Goal: Information Seeking & Learning: Learn about a topic

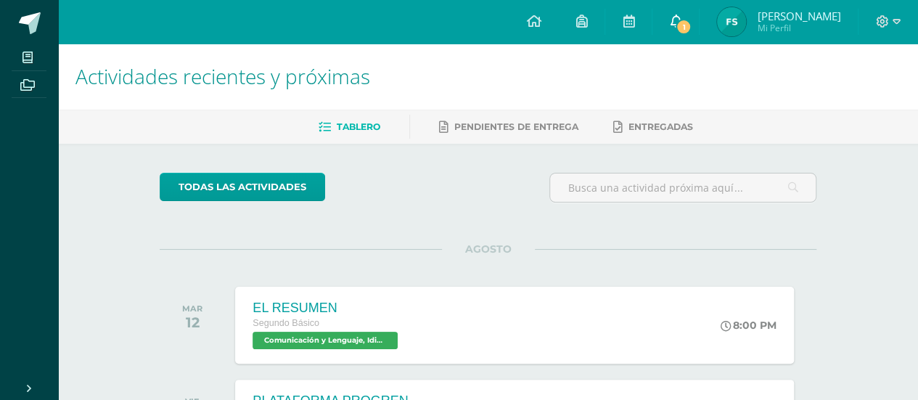
click at [699, 25] on link "1" at bounding box center [676, 22] width 46 height 44
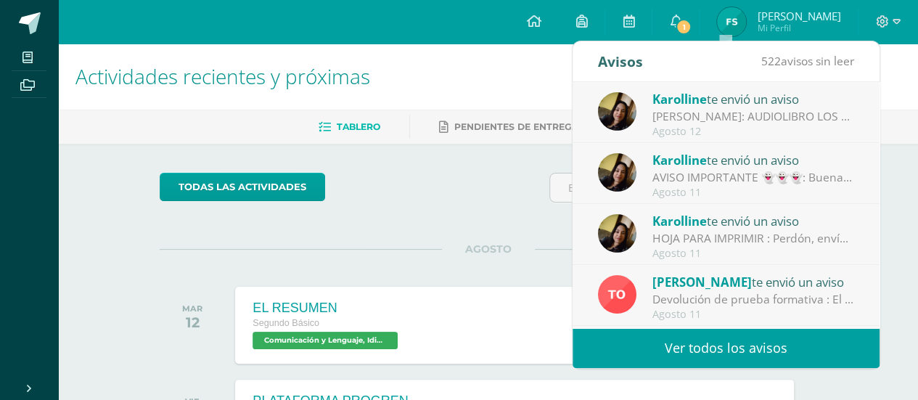
click at [682, 231] on div "HOJA PARA IMPRIMIR : Perdón, envío documento para impresión. Gracias." at bounding box center [754, 238] width 202 height 17
click at [721, 346] on link "Ver todos los avisos" at bounding box center [726, 348] width 307 height 40
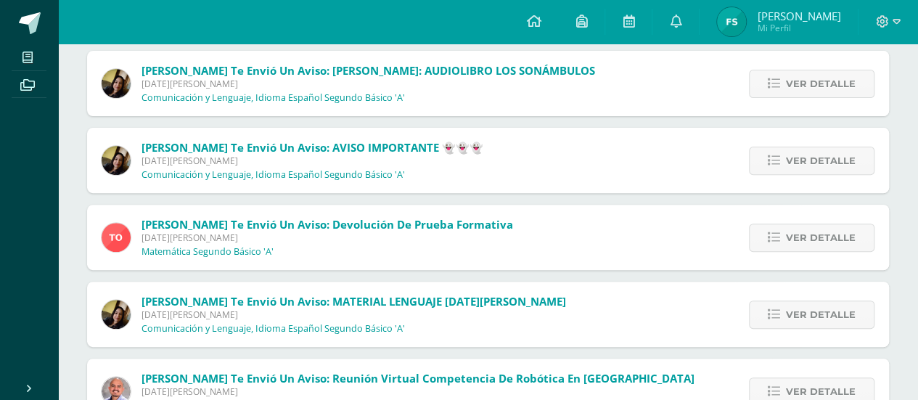
scroll to position [174, 0]
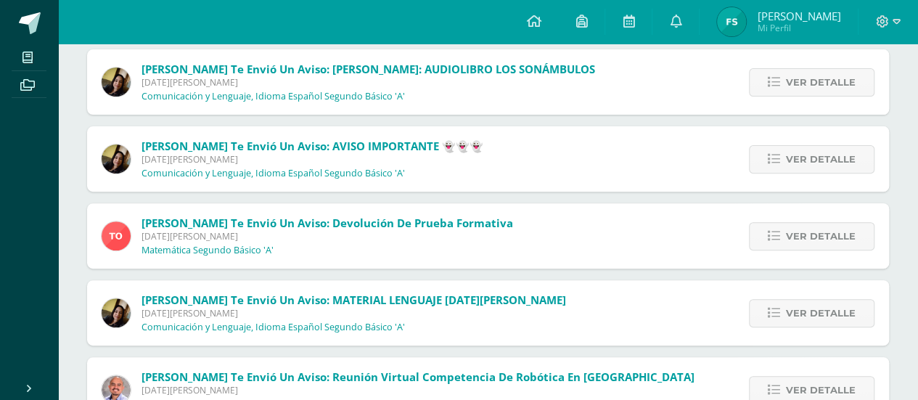
click at [645, 314] on div "Karolline te envió un aviso: MATERIAL LENGUAJE MIÉRCOLES 13 DE AGOSTO Lunes 11 …" at bounding box center [488, 312] width 802 height 65
click at [767, 311] on link "Ver detalle" at bounding box center [812, 313] width 126 height 28
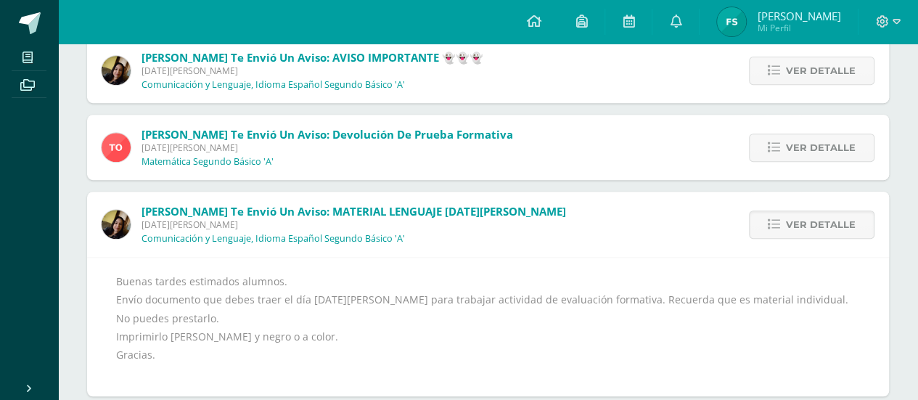
scroll to position [290, 0]
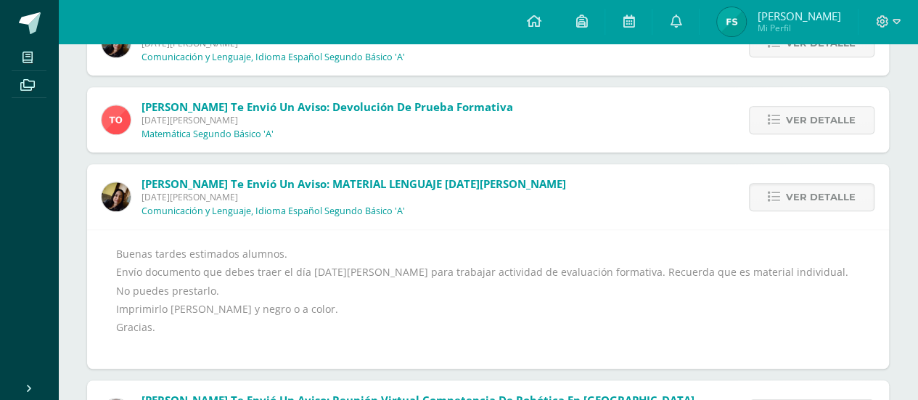
click at [333, 306] on div "Buenas tardes estimados alumnos. Envío documento que debes traer el día miércol…" at bounding box center [488, 300] width 744 height 110
click at [776, 196] on icon at bounding box center [774, 197] width 12 height 12
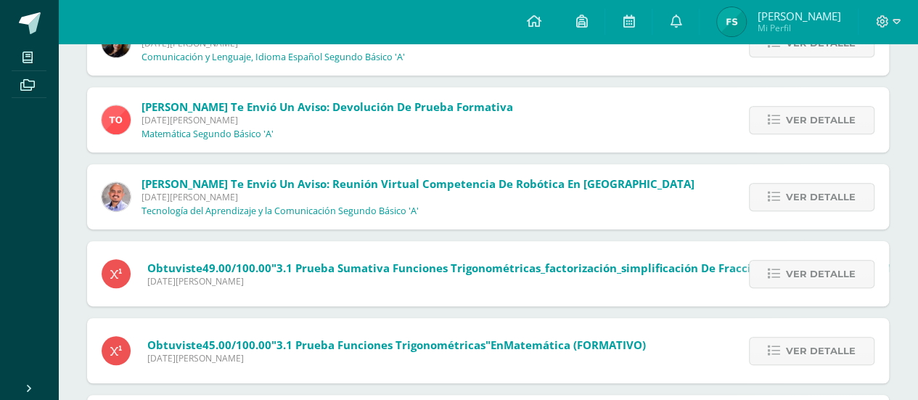
click at [776, 196] on icon at bounding box center [774, 197] width 12 height 12
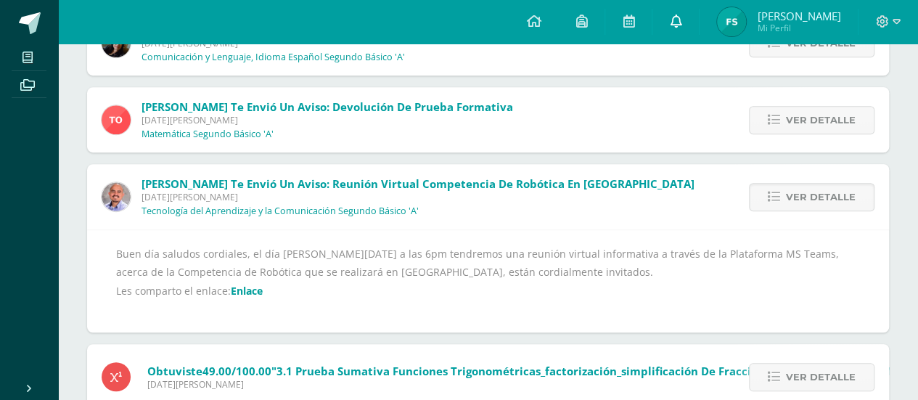
click at [699, 8] on link at bounding box center [676, 22] width 46 height 44
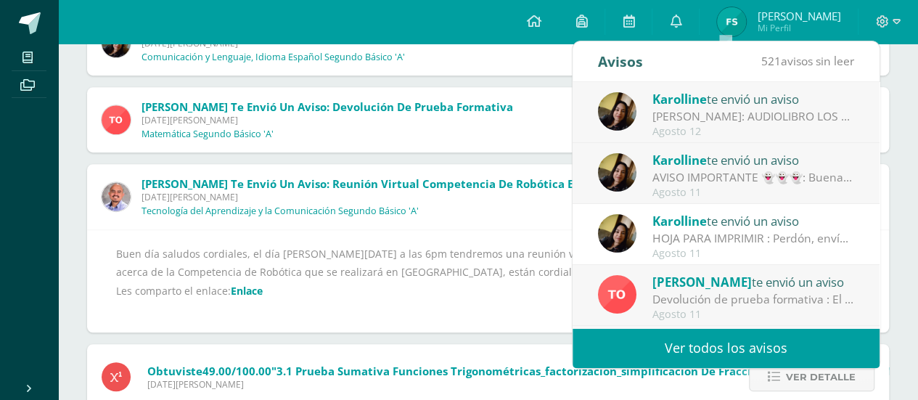
click at [809, 243] on div "HOJA PARA IMPRIMIR : Perdón, envío documento para impresión. Gracias." at bounding box center [754, 238] width 202 height 17
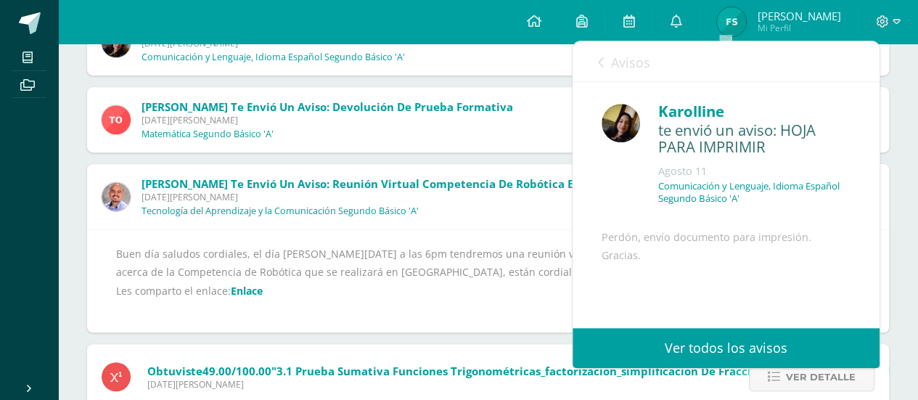
scroll to position [58, 0]
click at [703, 336] on link "Ver todos los avisos" at bounding box center [726, 348] width 307 height 40
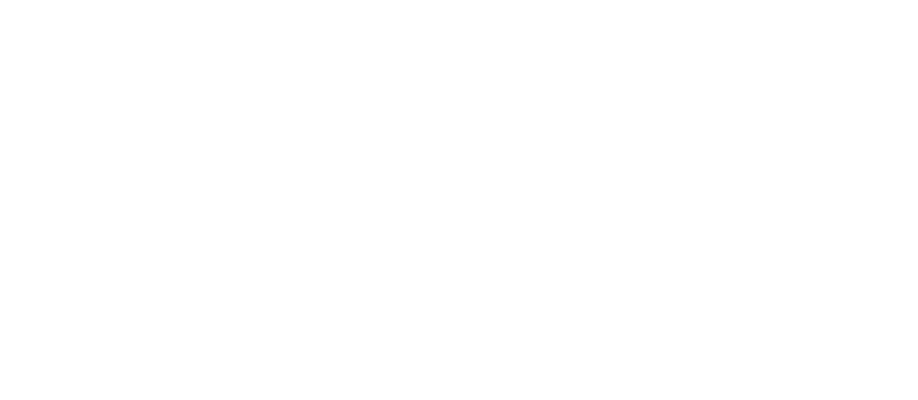
click at [0, 0] on html at bounding box center [0, 0] width 0 height 0
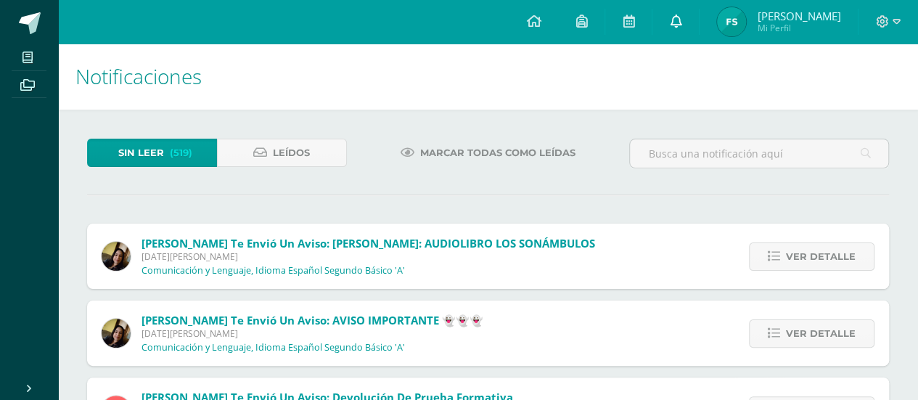
click at [699, 24] on link at bounding box center [676, 22] width 46 height 44
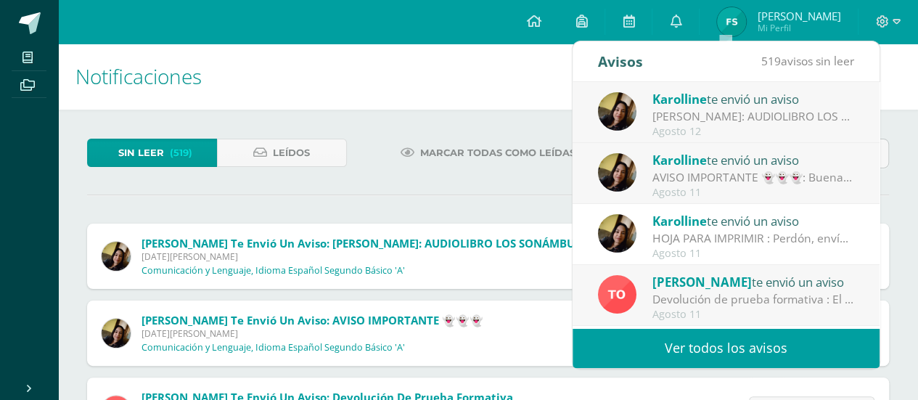
click at [701, 236] on div "HOJA PARA IMPRIMIR : Perdón, envío documento para impresión. Gracias." at bounding box center [754, 238] width 202 height 17
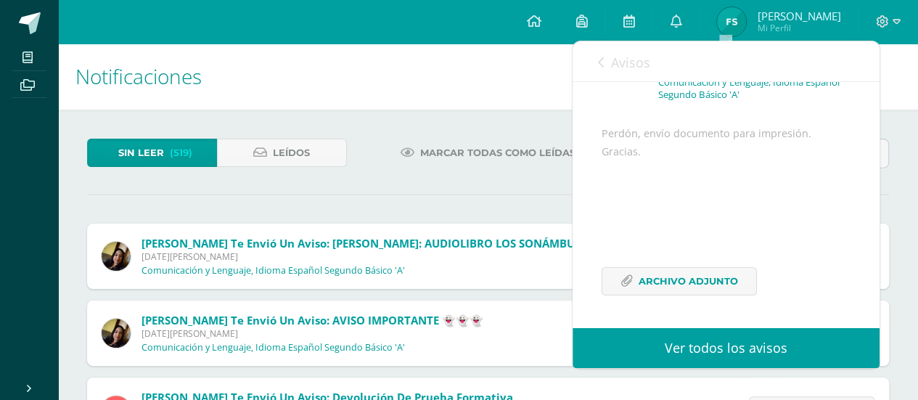
scroll to position [139, 0]
click at [723, 281] on span "Archivo Adjunto" at bounding box center [688, 281] width 99 height 27
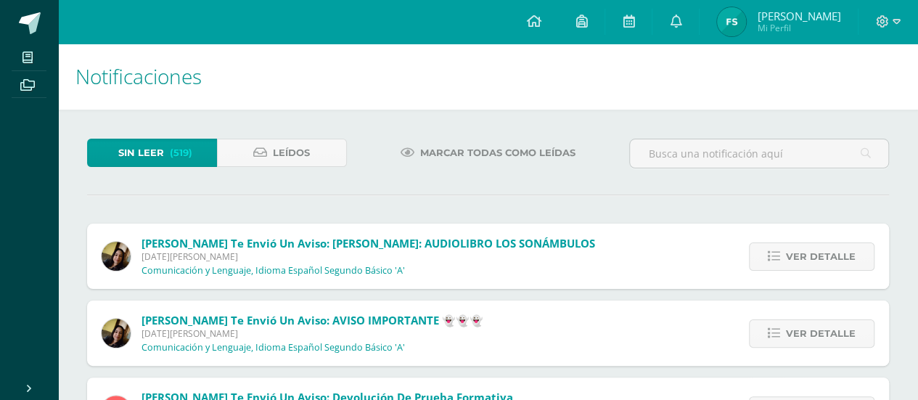
click at [746, 20] on img at bounding box center [731, 21] width 29 height 29
click at [841, 28] on span "Fátima Mi Perfil" at bounding box center [778, 21] width 129 height 29
click at [885, 26] on icon at bounding box center [882, 21] width 13 height 13
